Goal: Obtain resource: Obtain resource

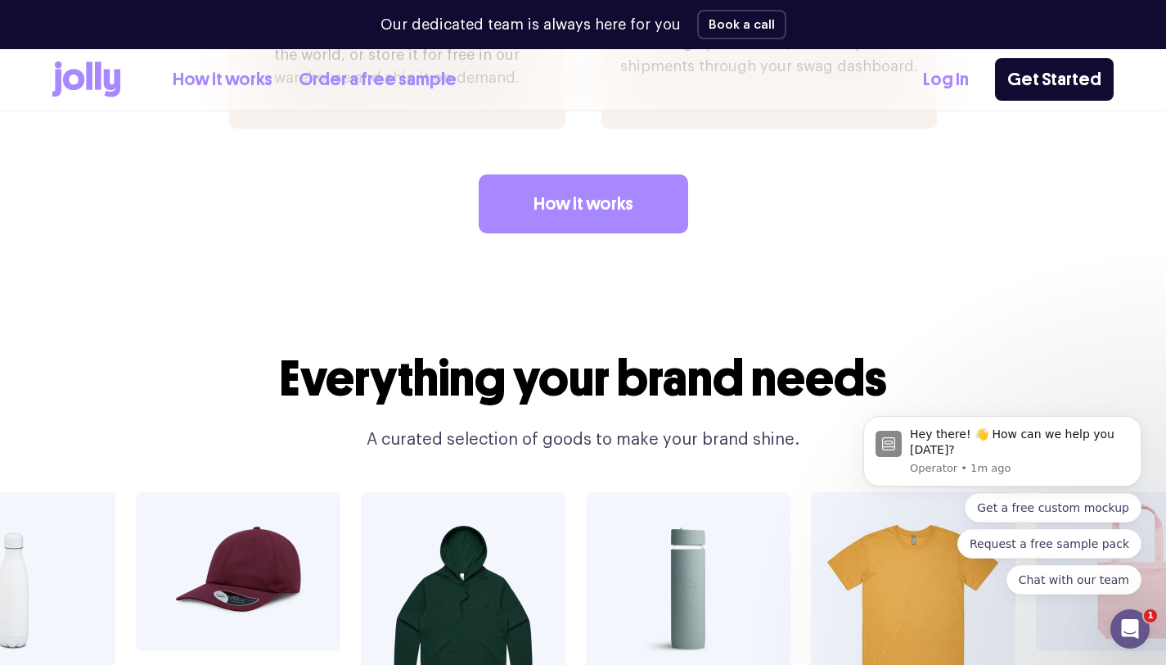
scroll to position [2387, 0]
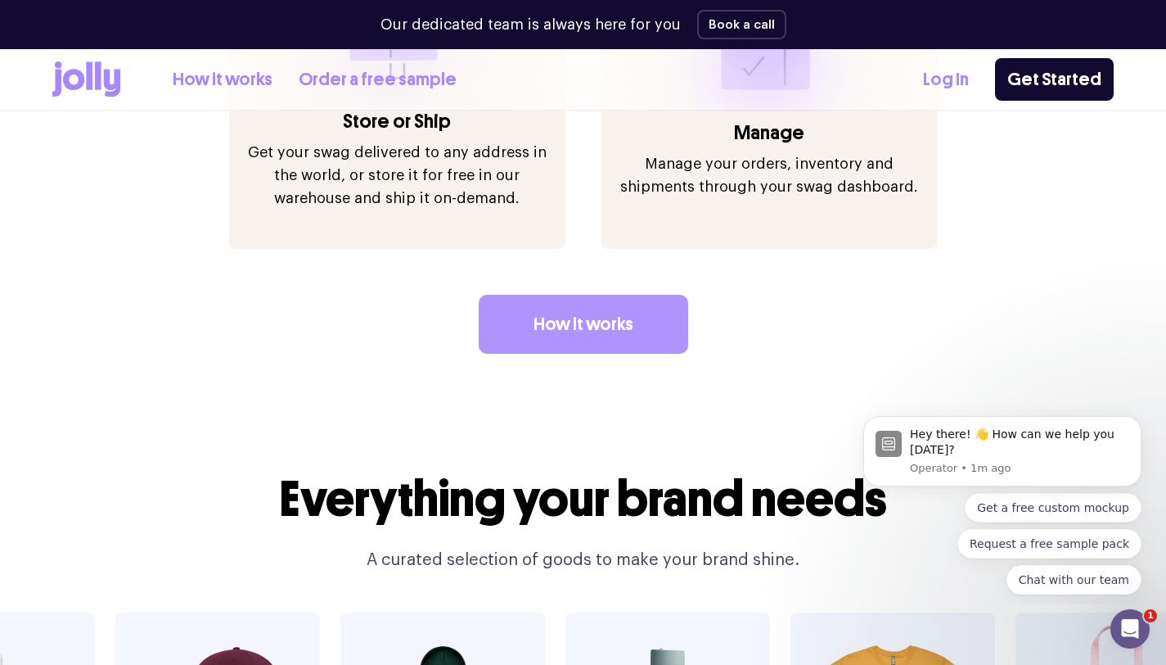
click at [587, 312] on link "How it works" at bounding box center [584, 324] width 210 height 59
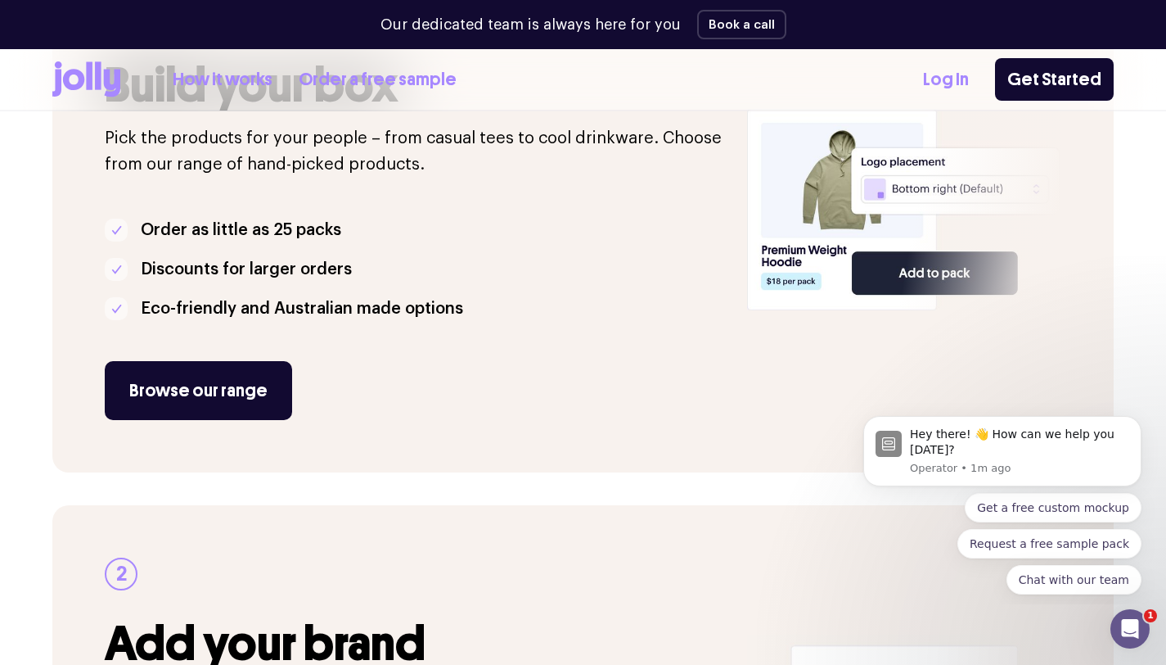
scroll to position [400, 0]
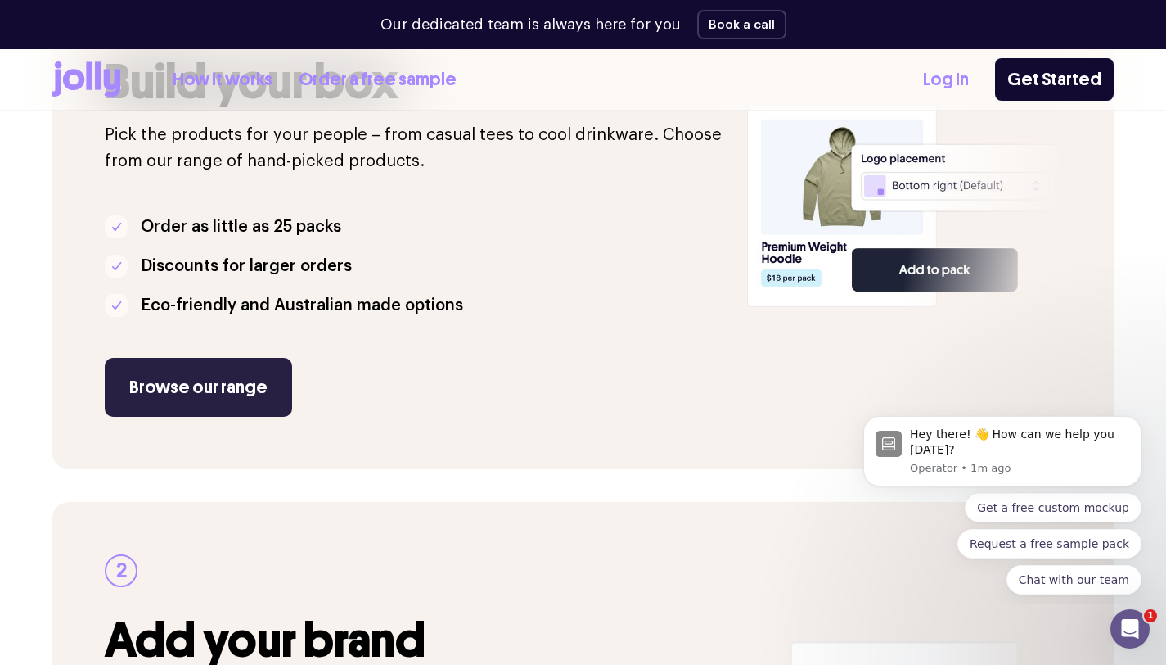
click at [232, 385] on link "Browse our range" at bounding box center [198, 387] width 187 height 59
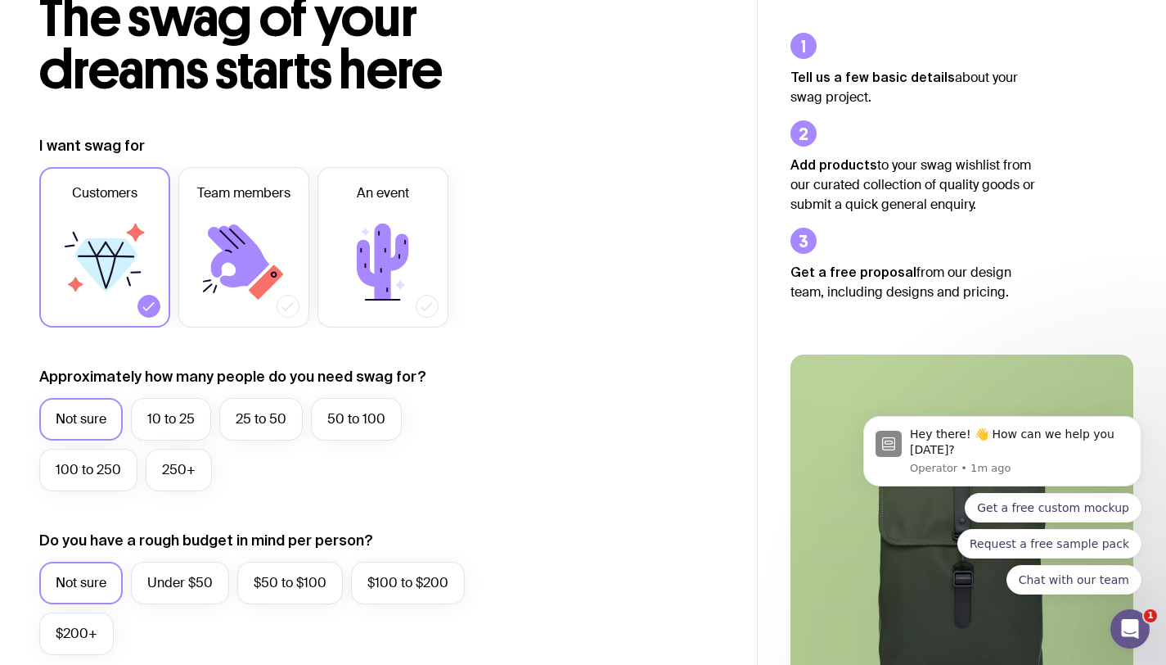
scroll to position [116, 0]
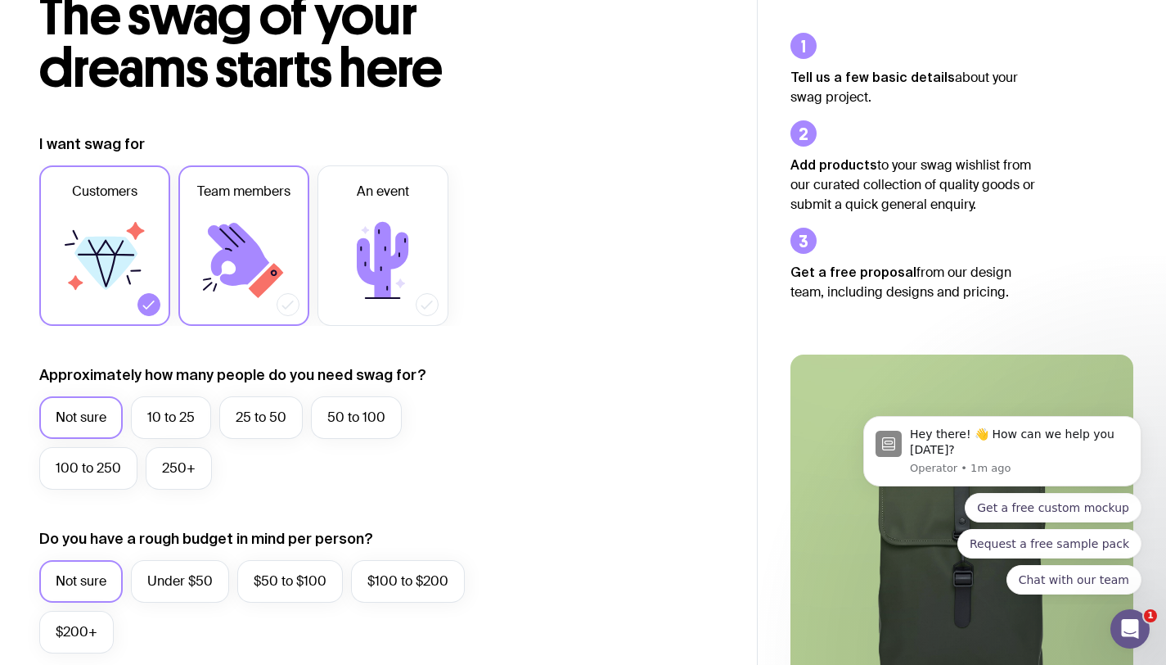
click at [290, 291] on icon at bounding box center [244, 260] width 98 height 98
click at [0, 0] on input "Team members" at bounding box center [0, 0] width 0 height 0
click at [263, 292] on icon at bounding box center [244, 260] width 98 height 98
click at [0, 0] on input "Team members" at bounding box center [0, 0] width 0 height 0
click at [177, 428] on label "10 to 25" at bounding box center [171, 417] width 80 height 43
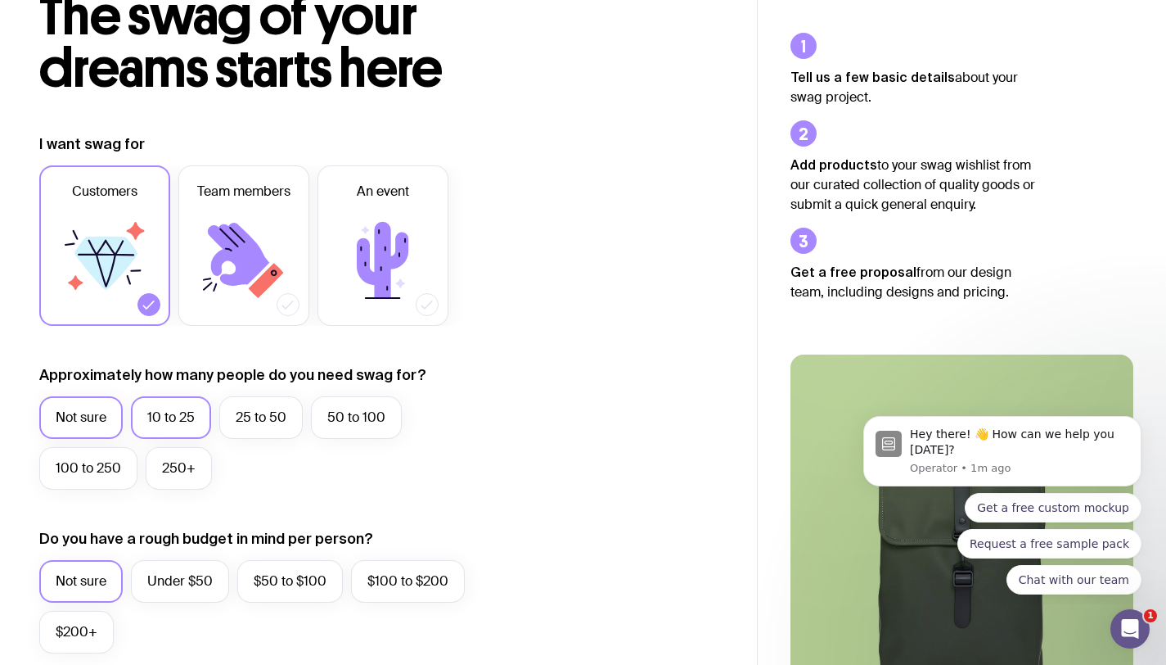
click at [0, 0] on input "10 to 25" at bounding box center [0, 0] width 0 height 0
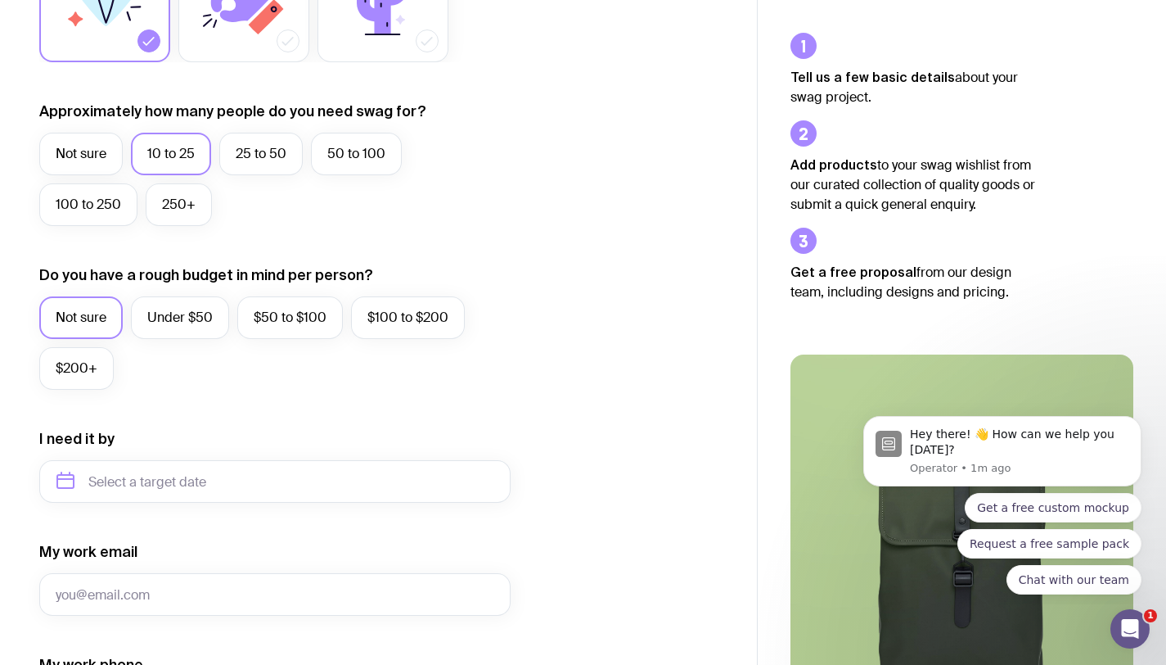
scroll to position [377, 0]
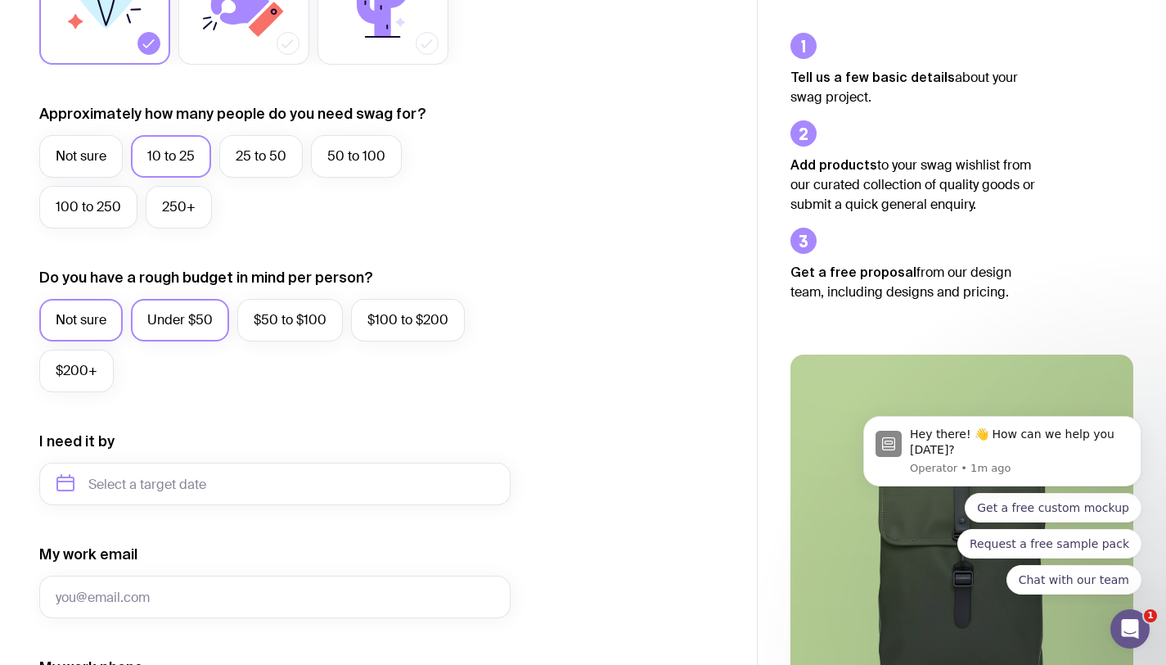
click at [193, 330] on label "Under $50" at bounding box center [180, 320] width 98 height 43
click at [0, 0] on input "Under $50" at bounding box center [0, 0] width 0 height 0
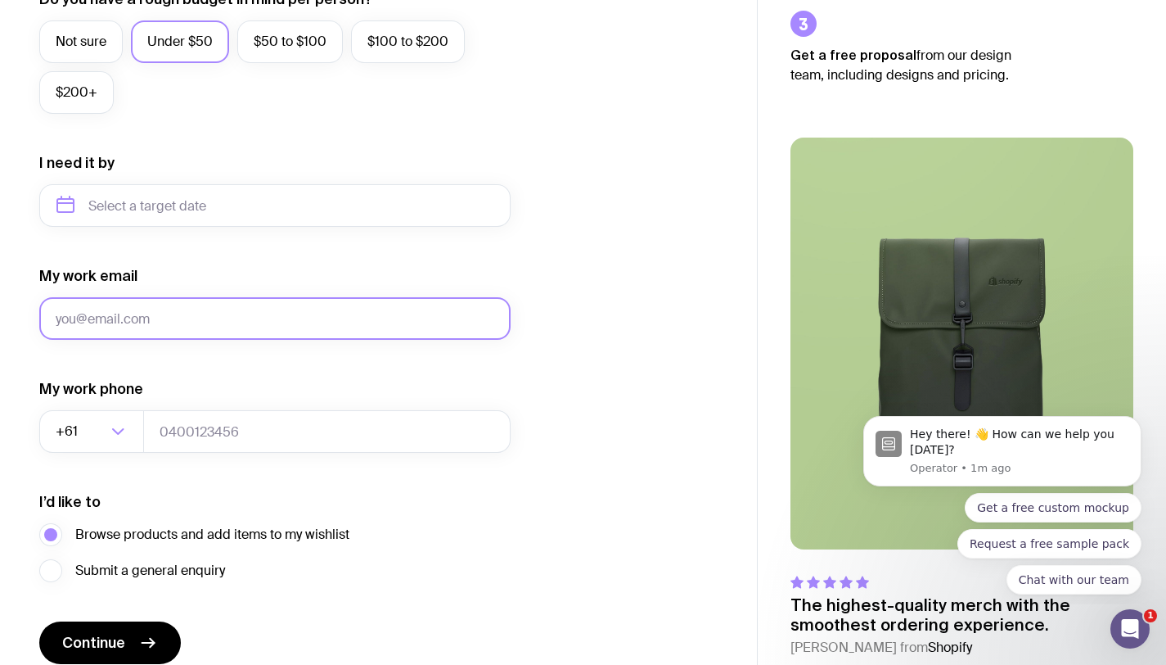
scroll to position [657, 0]
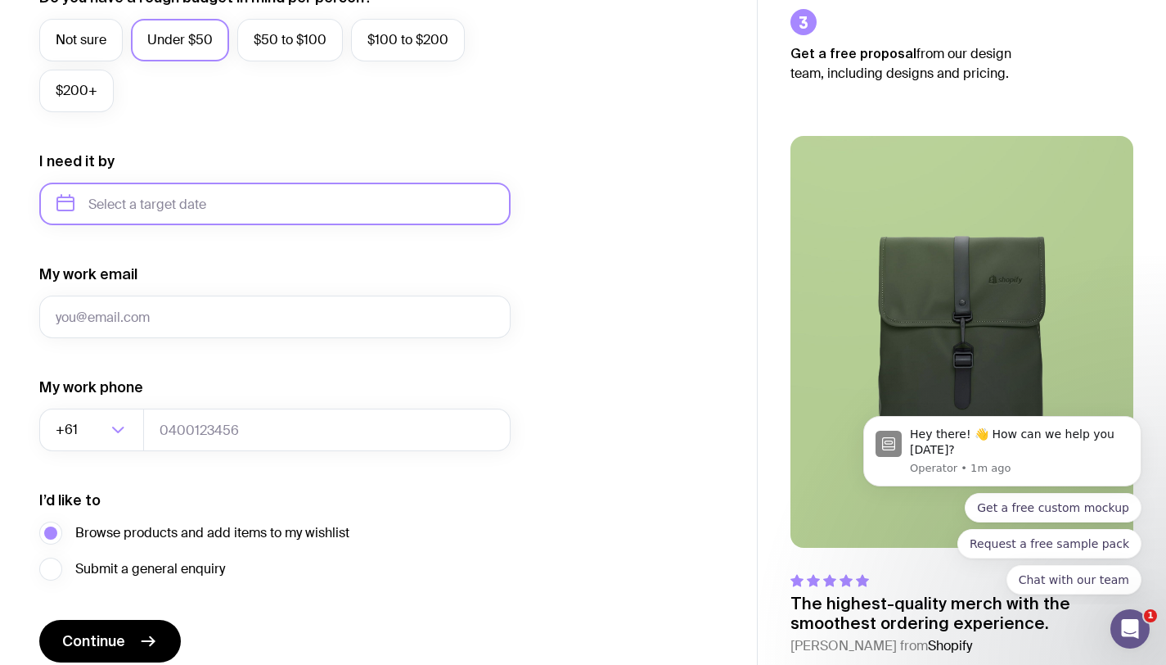
click at [247, 207] on input "text" at bounding box center [274, 204] width 471 height 43
click at [95, 405] on button "Oct" at bounding box center [77, 405] width 60 height 33
type input "[DATE]"
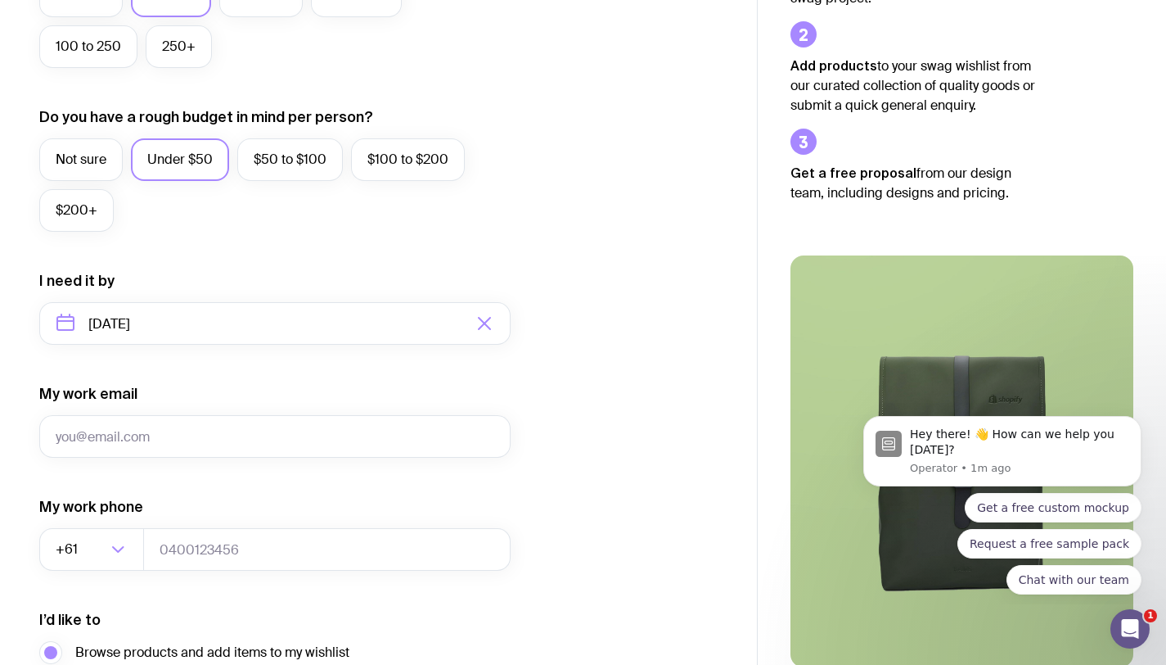
scroll to position [369, 0]
